Goal: Task Accomplishment & Management: Use online tool/utility

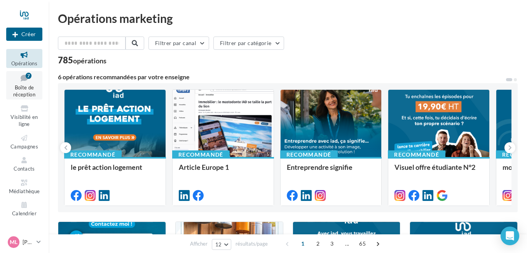
click at [23, 88] on span "Boîte de réception" at bounding box center [24, 91] width 22 height 14
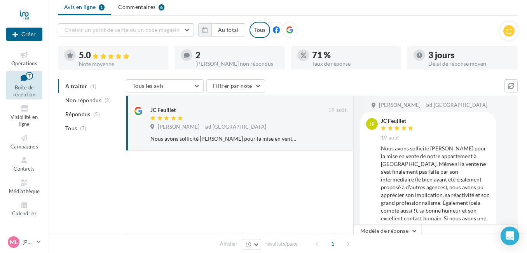
scroll to position [23, 0]
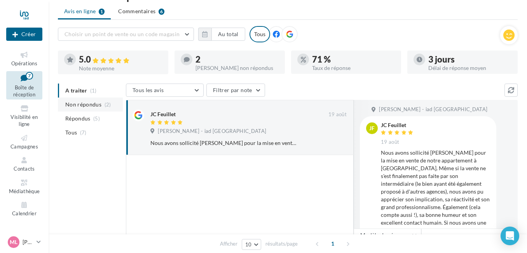
click at [90, 108] on span "Non répondus" at bounding box center [83, 105] width 36 height 8
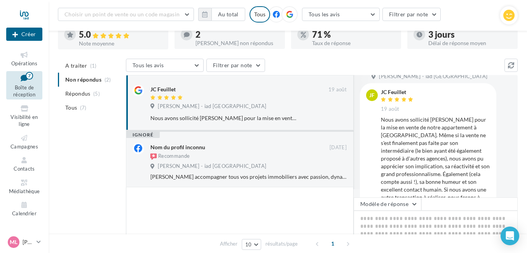
scroll to position [10, 0]
click at [80, 81] on ul "A traiter (1) Non répondus (2) Répondus (5) Tous (7)" at bounding box center [90, 87] width 65 height 56
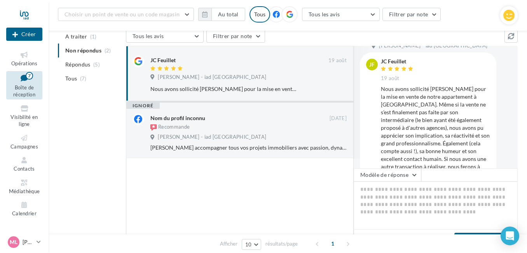
scroll to position [77, 0]
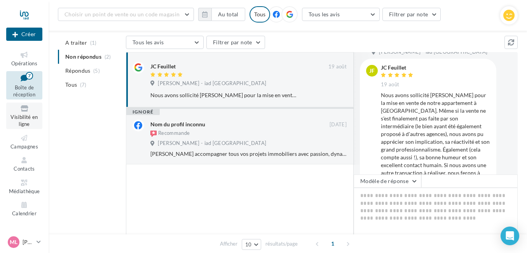
click at [26, 115] on span "Visibilité en ligne" at bounding box center [23, 121] width 27 height 14
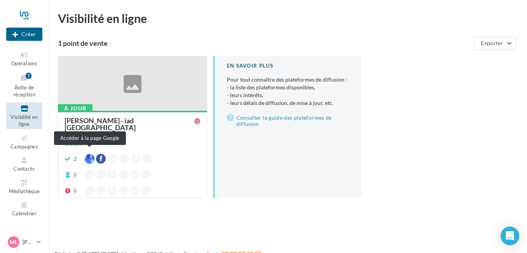
click at [89, 155] on div at bounding box center [90, 159] width 10 height 10
click at [90, 154] on div at bounding box center [90, 159] width 10 height 10
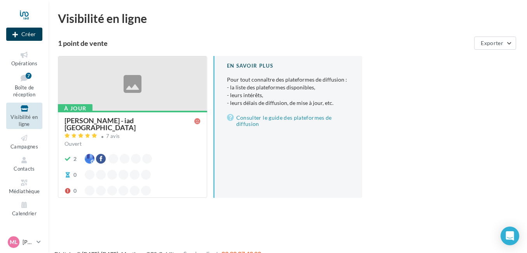
click at [24, 37] on button "Créer" at bounding box center [24, 34] width 36 height 13
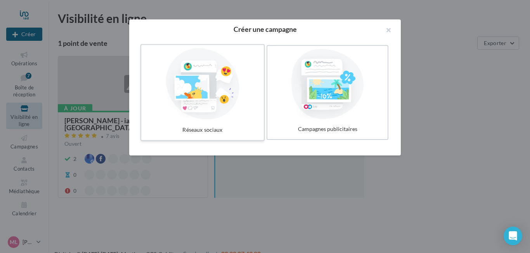
click at [194, 90] on div at bounding box center [202, 83] width 116 height 71
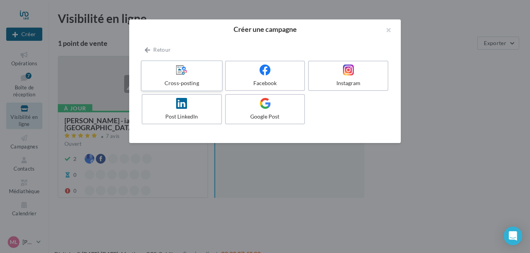
click at [189, 76] on label "Cross-posting" at bounding box center [182, 75] width 82 height 31
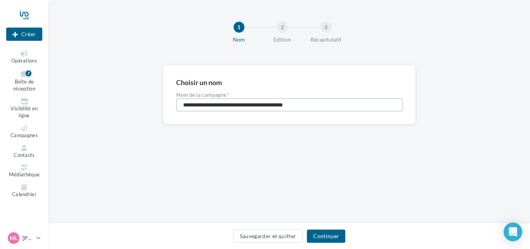
drag, startPoint x: 229, startPoint y: 105, endPoint x: 183, endPoint y: 105, distance: 47.0
click at [183, 105] on input "**********" at bounding box center [289, 104] width 227 height 13
type input "**********"
click at [324, 234] on button "Continuer" at bounding box center [326, 235] width 38 height 13
